Goal: Task Accomplishment & Management: Complete application form

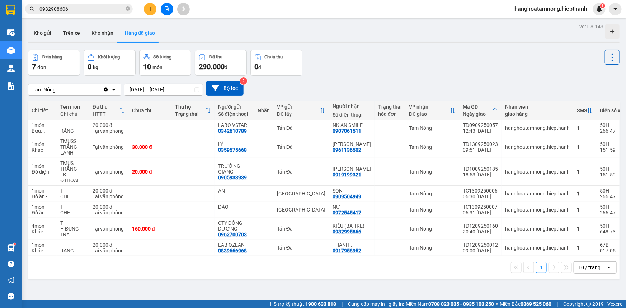
click at [166, 10] on icon "file-add" at bounding box center [166, 8] width 5 height 5
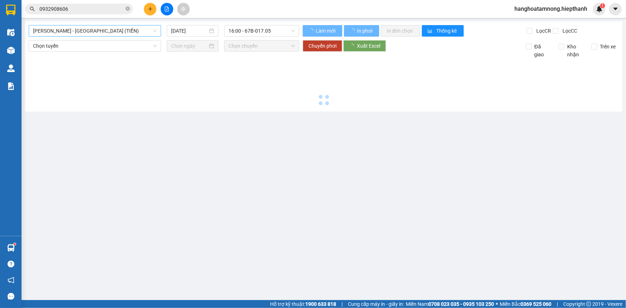
click at [80, 32] on span "[PERSON_NAME] - [GEOGRAPHIC_DATA] (TIỀN)" at bounding box center [95, 30] width 124 height 11
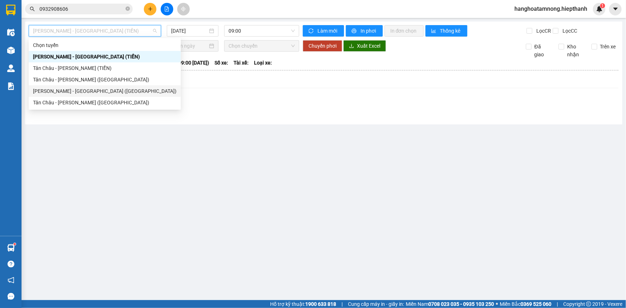
click at [65, 90] on div "[PERSON_NAME] - [GEOGRAPHIC_DATA] ([GEOGRAPHIC_DATA])" at bounding box center [105, 91] width 144 height 8
type input "[DATE]"
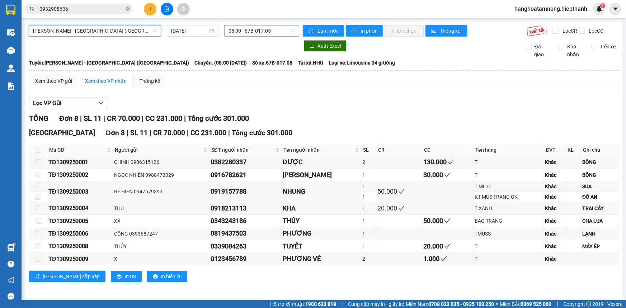
click at [253, 33] on span "08:00 - 67B-017.05" at bounding box center [262, 30] width 66 height 11
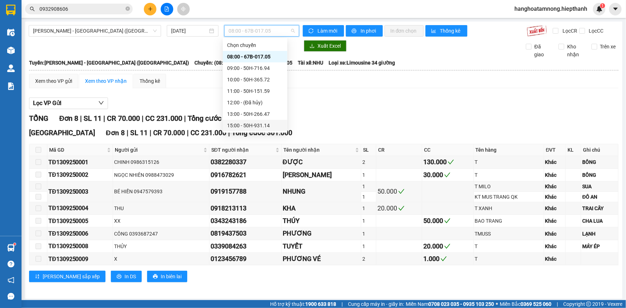
click at [241, 124] on div "15:00 - 50H-931.14" at bounding box center [255, 126] width 56 height 8
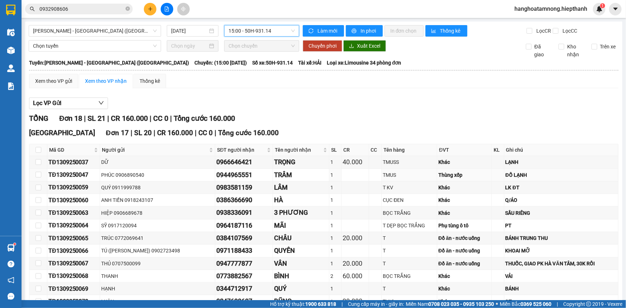
scroll to position [174, 0]
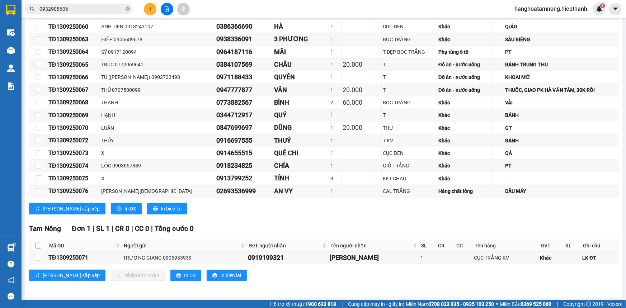
click at [39, 246] on input "checkbox" at bounding box center [39, 246] width 6 height 6
checkbox input "true"
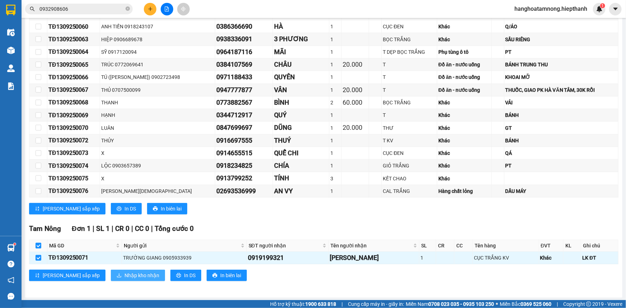
click at [111, 271] on button "Nhập kho nhận" at bounding box center [138, 275] width 54 height 11
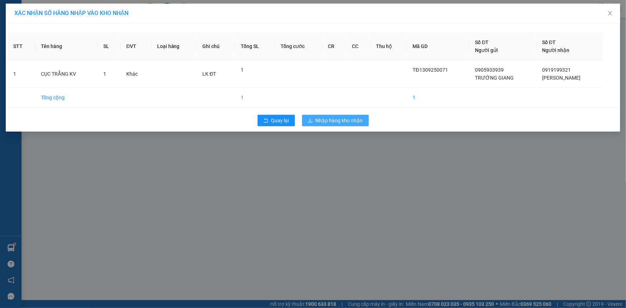
click at [343, 123] on span "Nhập hàng kho nhận" at bounding box center [339, 121] width 47 height 8
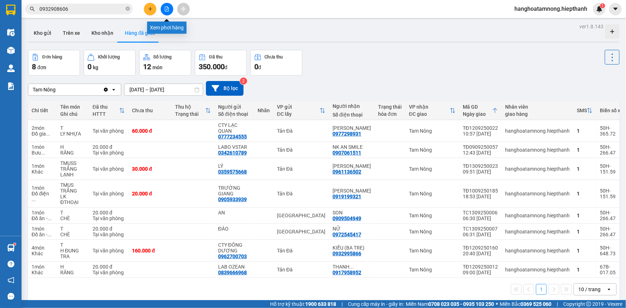
click at [164, 7] on button at bounding box center [167, 9] width 13 height 13
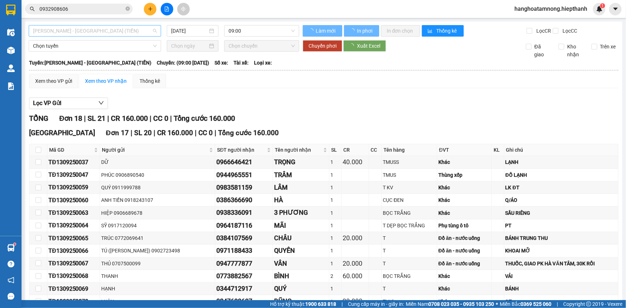
click at [104, 32] on span "[PERSON_NAME] - [GEOGRAPHIC_DATA] (TIỀN)" at bounding box center [95, 30] width 124 height 11
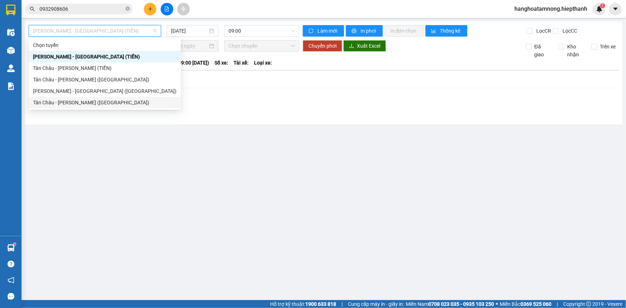
click at [69, 104] on div "Tân Châu - [PERSON_NAME] ([GEOGRAPHIC_DATA])" at bounding box center [105, 103] width 144 height 8
type input "[DATE]"
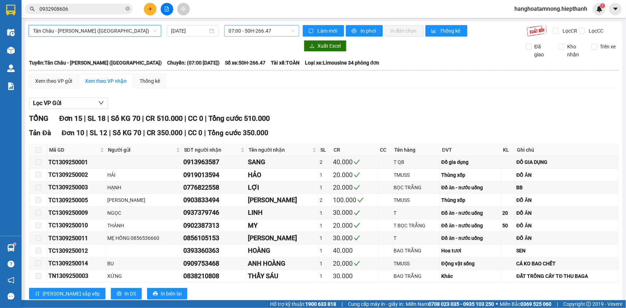
click at [238, 35] on span "07:00 - 50H-266.47" at bounding box center [262, 30] width 66 height 11
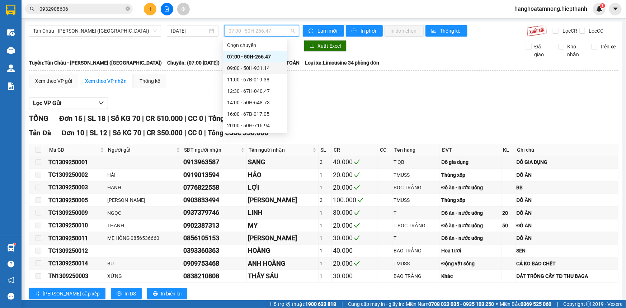
click at [234, 65] on div "09:00 - 50H-931.14" at bounding box center [255, 68] width 56 height 8
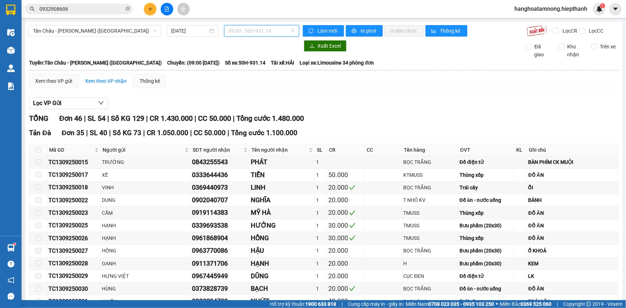
click at [230, 29] on span "09:00 - 50H-931.14" at bounding box center [262, 30] width 66 height 11
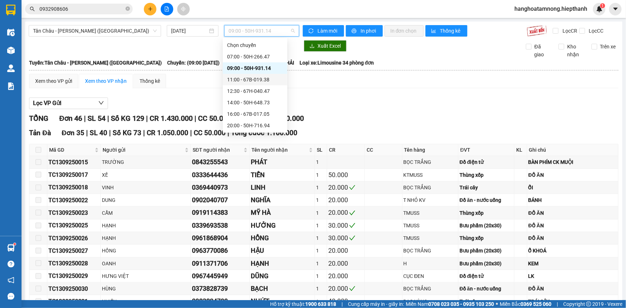
click at [237, 76] on div "11:00 - 67B-019.38" at bounding box center [255, 80] width 56 height 8
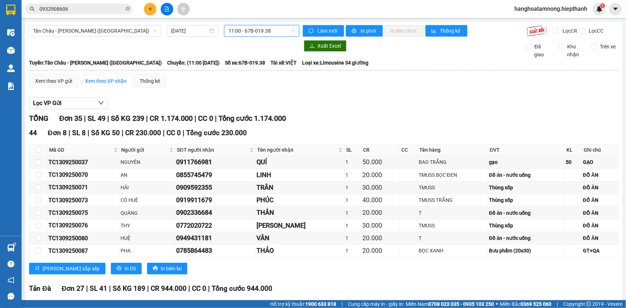
click at [262, 28] on span "11:00 - 67B-019.38" at bounding box center [262, 30] width 66 height 11
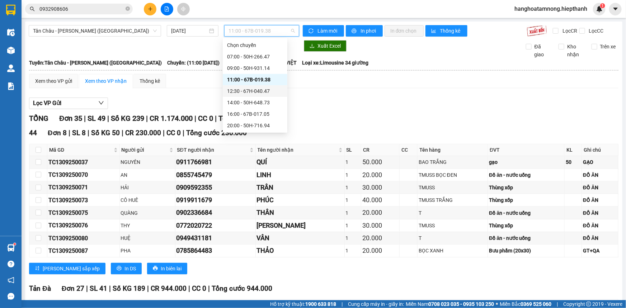
click at [242, 89] on div "12:30 - 67H-040.47" at bounding box center [255, 91] width 56 height 8
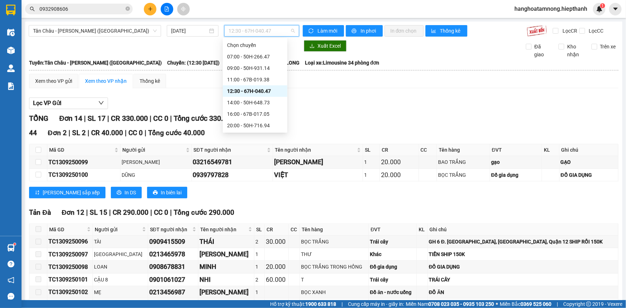
click at [266, 25] on span "12:30 - 67H-040.47" at bounding box center [262, 30] width 66 height 11
click at [234, 98] on div "14:00 - 50H-648.73" at bounding box center [255, 102] width 65 height 11
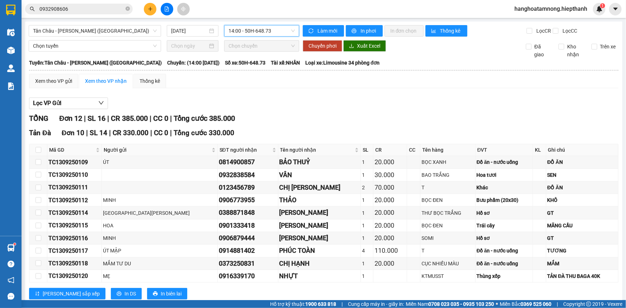
click at [252, 27] on span "14:00 - 50H-648.73" at bounding box center [262, 30] width 66 height 11
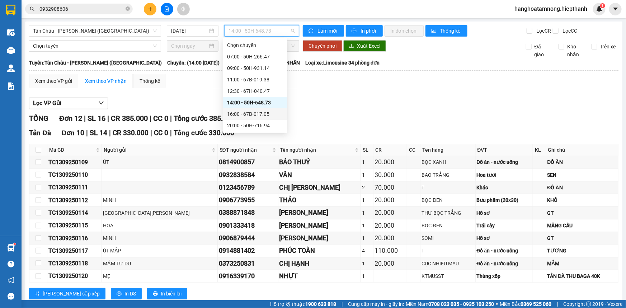
click at [247, 108] on div "16:00 - 67B-017.05" at bounding box center [255, 113] width 65 height 11
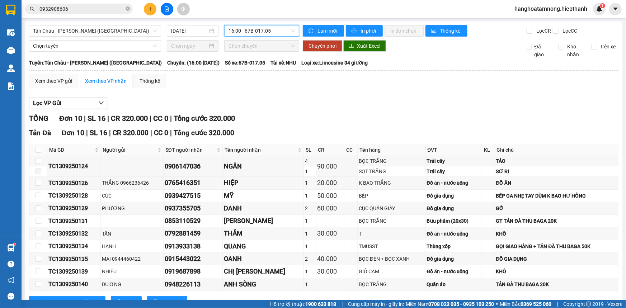
click at [252, 27] on span "16:00 - 67B-017.05" at bounding box center [262, 30] width 66 height 11
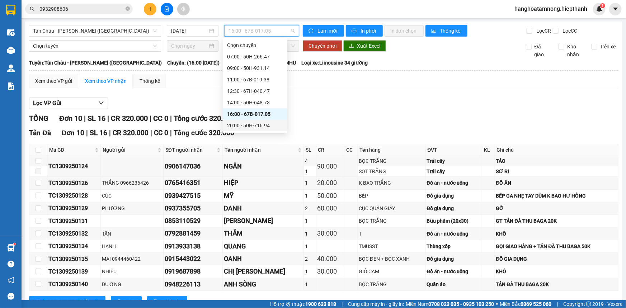
click at [247, 124] on div "20:00 - 50H-716.94" at bounding box center [255, 126] width 56 height 8
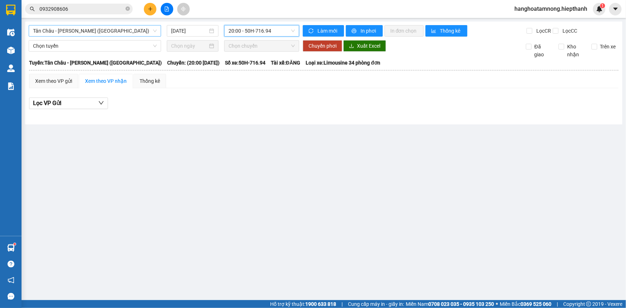
click at [82, 25] on span "Tân Châu - [PERSON_NAME] ([GEOGRAPHIC_DATA])" at bounding box center [95, 30] width 124 height 11
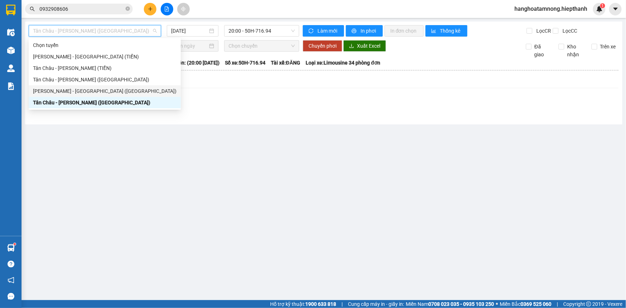
click at [61, 93] on div "[PERSON_NAME] - [GEOGRAPHIC_DATA] ([GEOGRAPHIC_DATA])" at bounding box center [105, 91] width 144 height 8
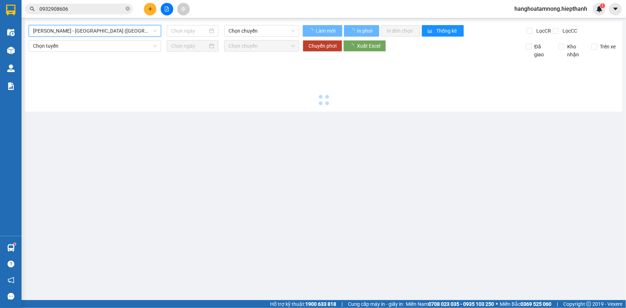
type input "[DATE]"
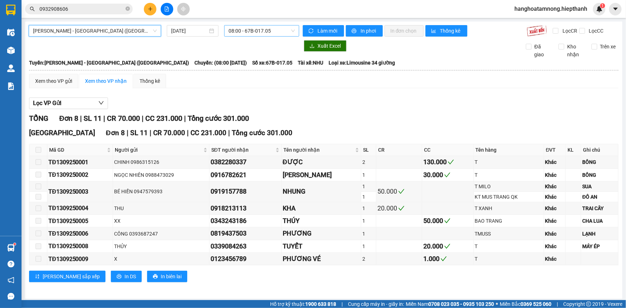
click at [264, 28] on span "08:00 - 67B-017.05" at bounding box center [262, 30] width 66 height 11
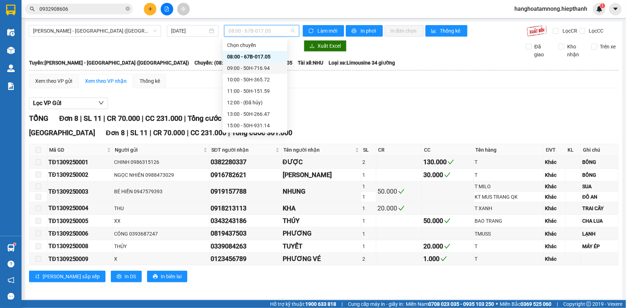
click at [251, 65] on div "09:00 - 50H-716.94" at bounding box center [255, 68] width 56 height 8
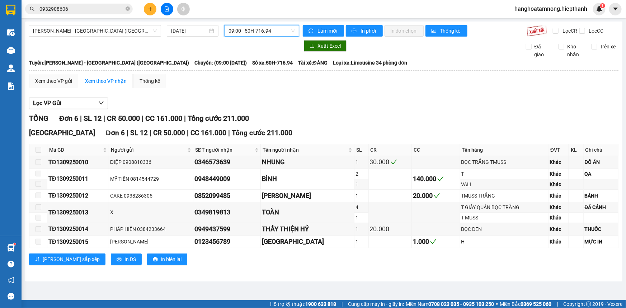
click at [262, 36] on div "09:00 - 50H-716.94" at bounding box center [261, 30] width 75 height 11
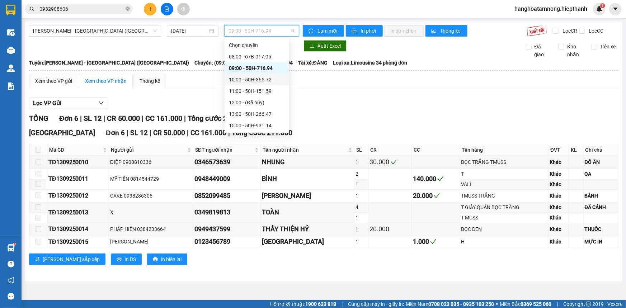
click at [242, 77] on div "10:00 - 50H-365.72" at bounding box center [257, 80] width 56 height 8
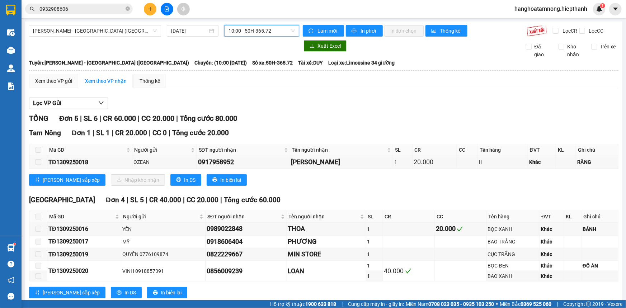
click at [254, 29] on span "10:00 - 50H-365.72" at bounding box center [262, 30] width 66 height 11
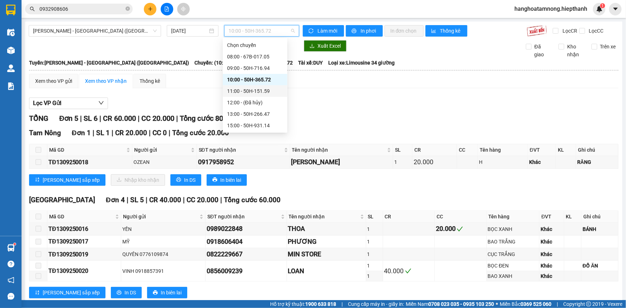
click at [237, 85] on div "11:00 - 50H-151.59" at bounding box center [255, 90] width 65 height 11
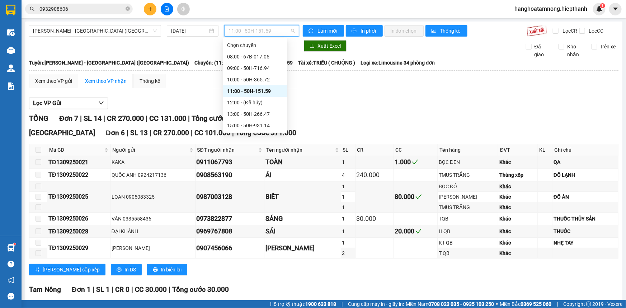
drag, startPoint x: 271, startPoint y: 33, endPoint x: 252, endPoint y: 55, distance: 28.5
click at [271, 33] on span "11:00 - 50H-151.59" at bounding box center [262, 30] width 66 height 11
click at [230, 112] on div "13:00 - 50H-266.47" at bounding box center [255, 114] width 56 height 8
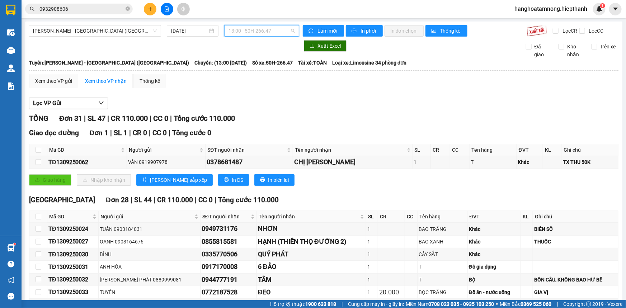
click at [245, 30] on span "13:00 - 50H-266.47" at bounding box center [262, 30] width 66 height 11
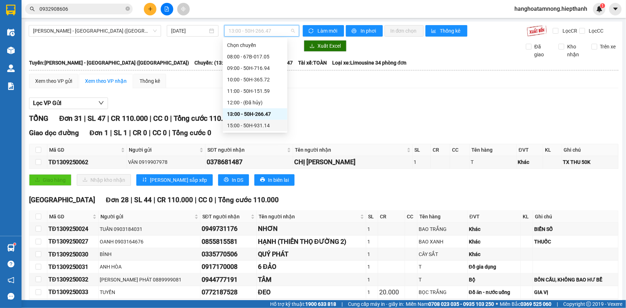
click at [231, 127] on div "15:00 - 50H-931.14" at bounding box center [255, 126] width 56 height 8
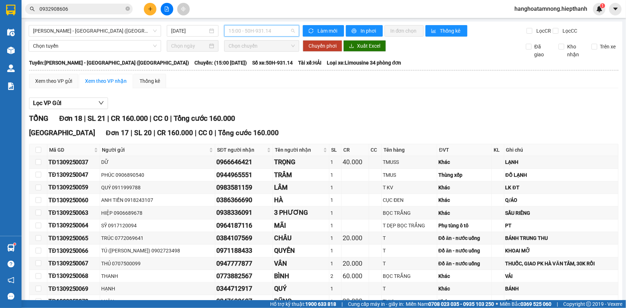
click at [246, 33] on span "15:00 - 50H-931.14" at bounding box center [262, 30] width 66 height 11
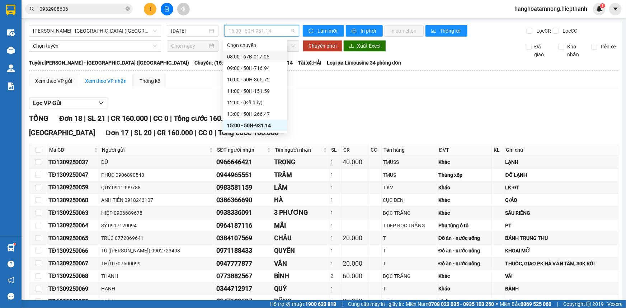
click at [240, 53] on div "08:00 - 67B-017.05" at bounding box center [255, 57] width 56 height 8
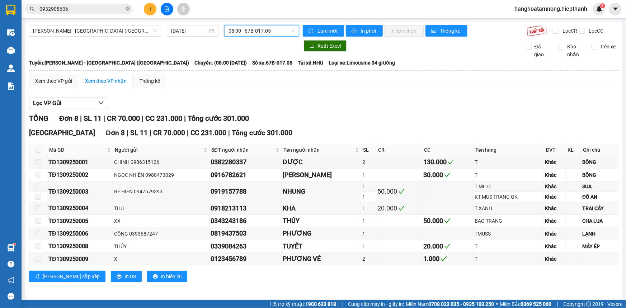
click at [276, 29] on span "08:00 - 67B-017.05" at bounding box center [262, 30] width 66 height 11
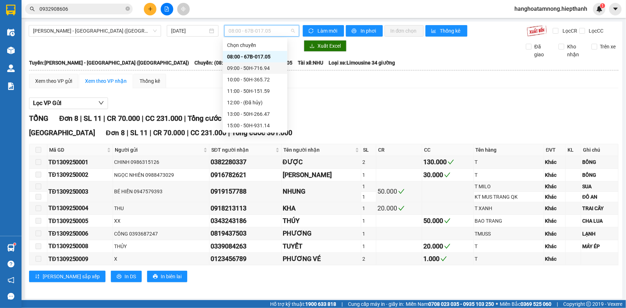
click at [242, 69] on div "09:00 - 50H-716.94" at bounding box center [255, 68] width 56 height 8
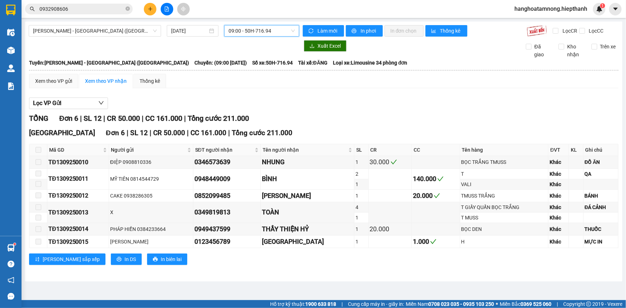
click at [251, 32] on span "09:00 - 50H-716.94" at bounding box center [262, 30] width 66 height 11
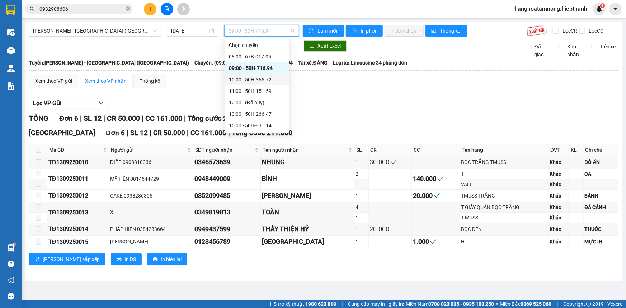
click at [243, 78] on div "10:00 - 50H-365.72" at bounding box center [257, 80] width 56 height 8
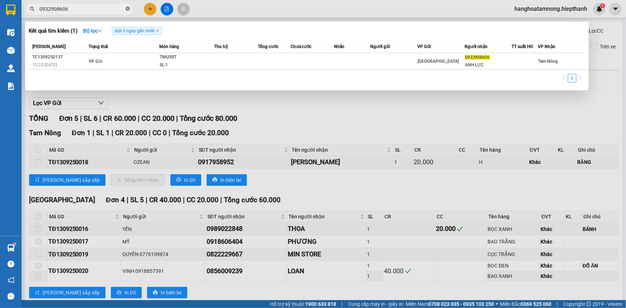
click at [128, 8] on icon "close-circle" at bounding box center [128, 8] width 4 height 4
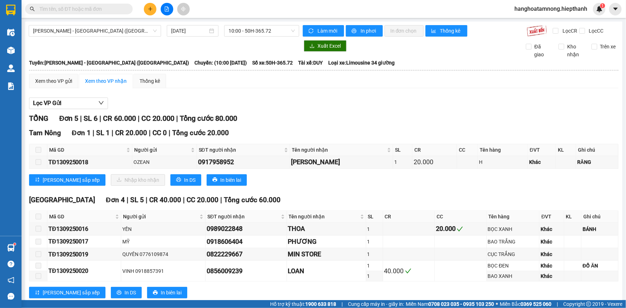
click at [145, 47] on div at bounding box center [164, 45] width 271 height 11
click at [233, 32] on span "10:00 - 50H-365.72" at bounding box center [262, 30] width 66 height 11
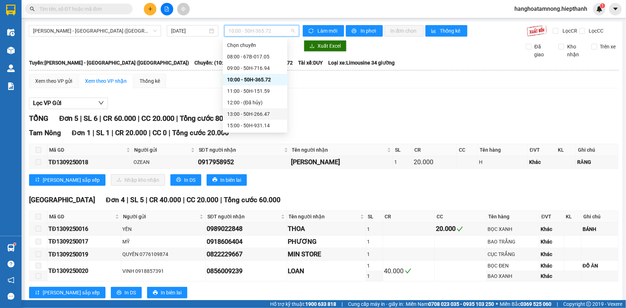
click at [344, 103] on div "Lọc VP Gửi" at bounding box center [324, 104] width 590 height 12
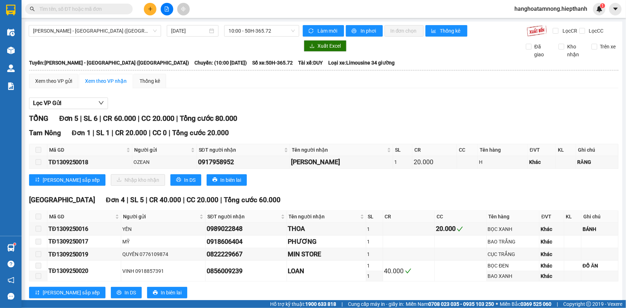
click at [108, 9] on input "text" at bounding box center [81, 9] width 85 height 8
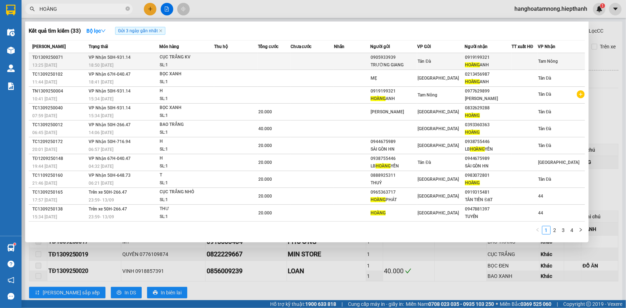
type input "HOÀNG"
click at [312, 65] on td at bounding box center [312, 61] width 43 height 17
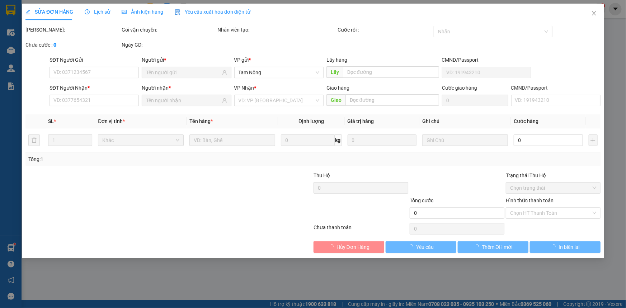
type input "0905933939"
type input "TRƯỜNG GIANG"
type input "0919199321"
type input "[PERSON_NAME]"
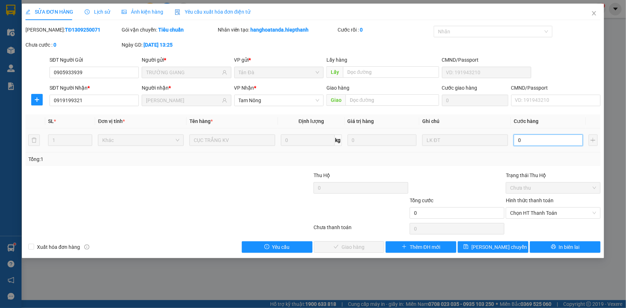
click at [536, 142] on input "0" at bounding box center [548, 140] width 69 height 11
type input "2"
type input "20"
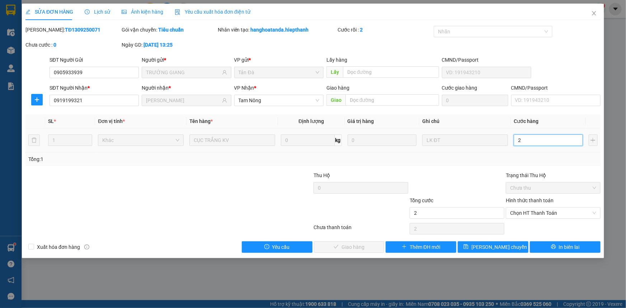
type input "20"
click at [549, 214] on span "Chọn HT Thanh Toán" at bounding box center [553, 213] width 86 height 11
type input "20"
type input "20.000"
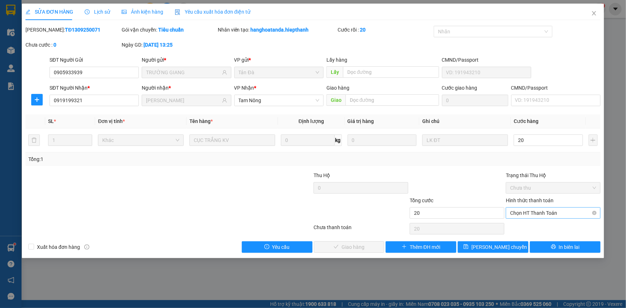
type input "20.000"
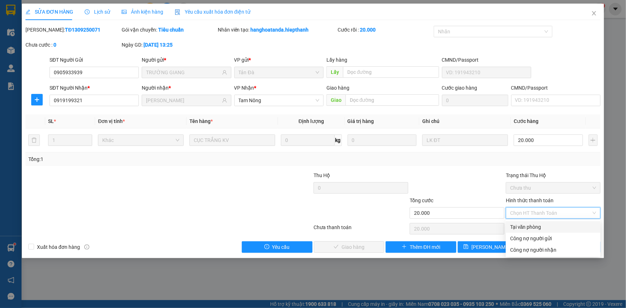
click at [542, 229] on div "Tại văn phòng" at bounding box center [553, 227] width 86 height 8
type input "0"
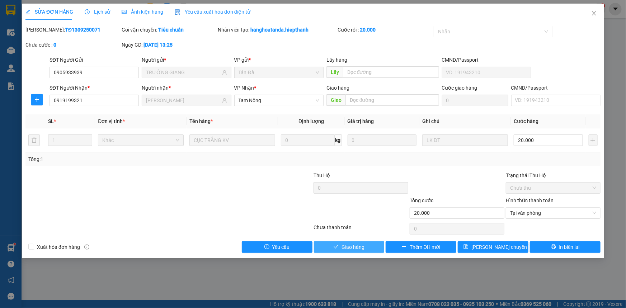
click at [359, 249] on span "Giao hàng" at bounding box center [353, 247] width 23 height 8
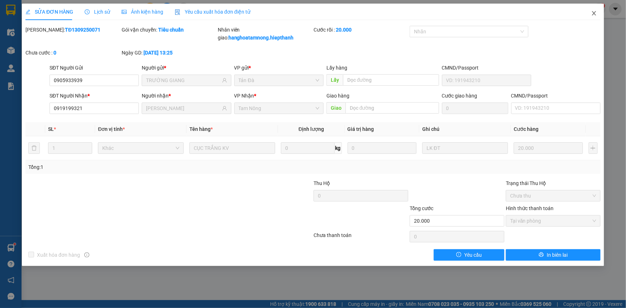
click at [596, 13] on icon "close" at bounding box center [594, 13] width 6 height 6
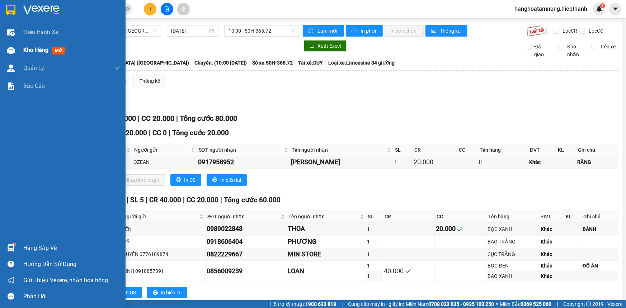
click at [16, 56] on div at bounding box center [11, 50] width 13 height 13
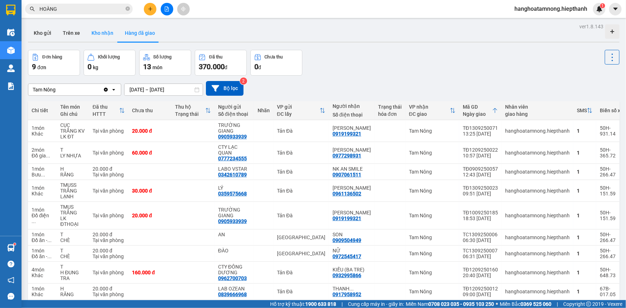
click at [95, 27] on button "Kho nhận" at bounding box center [102, 32] width 33 height 17
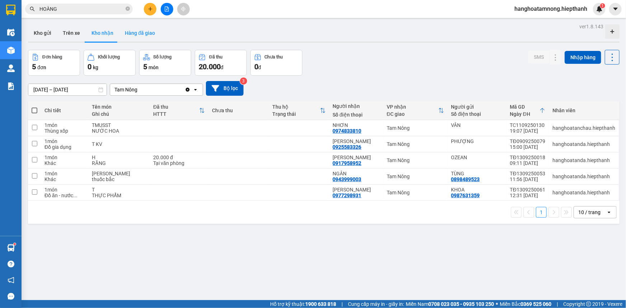
click at [136, 29] on button "Hàng đã giao" at bounding box center [140, 32] width 42 height 17
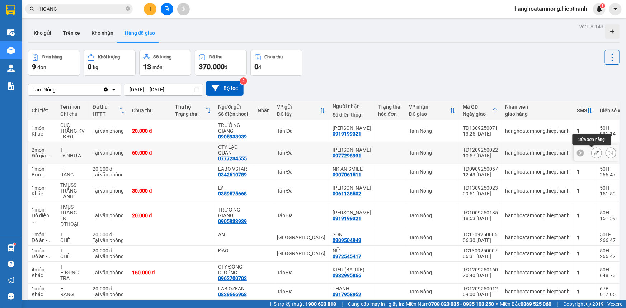
click at [594, 154] on icon at bounding box center [596, 152] width 5 height 5
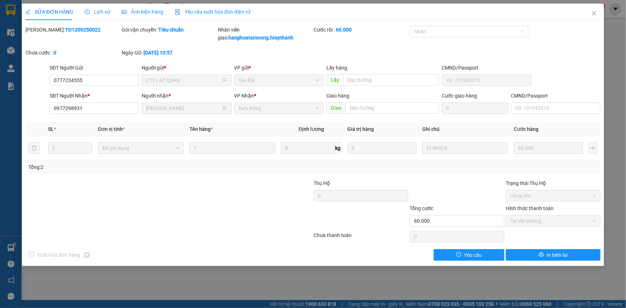
click at [103, 13] on span "Lịch sử" at bounding box center [97, 12] width 25 height 6
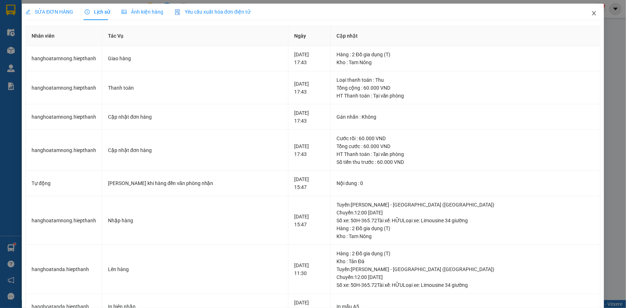
click at [591, 12] on icon "close" at bounding box center [594, 13] width 6 height 6
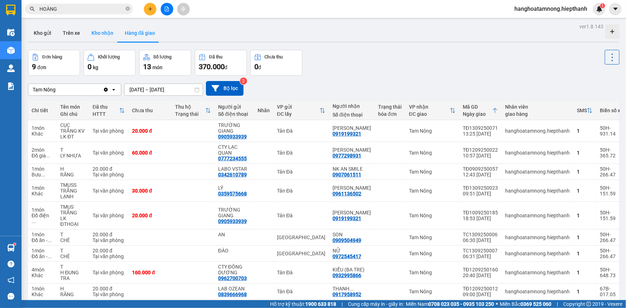
click at [111, 33] on button "Kho nhận" at bounding box center [102, 32] width 33 height 17
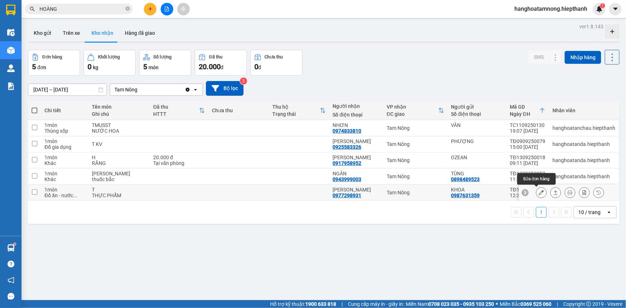
click at [539, 192] on icon at bounding box center [541, 192] width 5 height 5
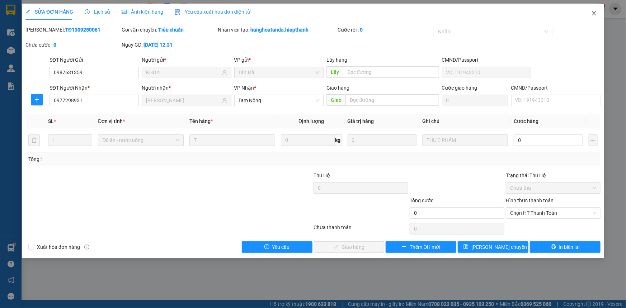
click at [596, 10] on span "Close" at bounding box center [594, 14] width 20 height 20
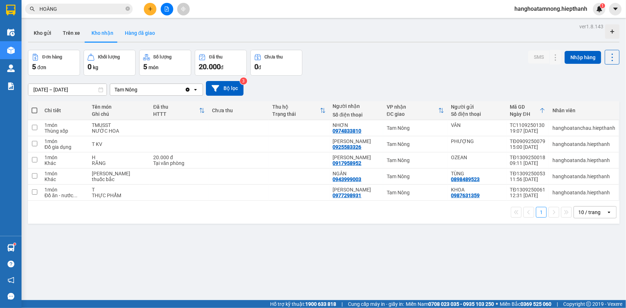
click at [139, 28] on button "Hàng đã giao" at bounding box center [140, 32] width 42 height 17
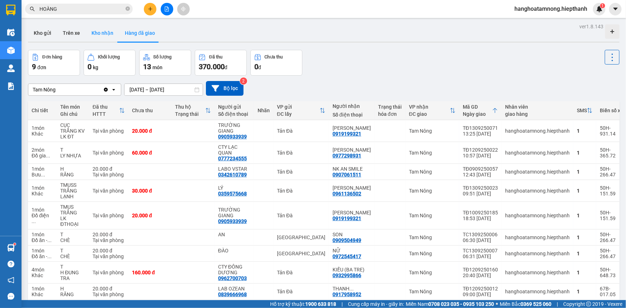
click at [97, 29] on button "Kho nhận" at bounding box center [102, 32] width 33 height 17
